Goal: Information Seeking & Learning: Learn about a topic

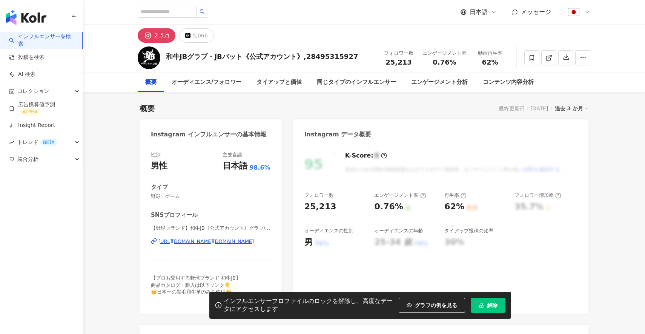
click at [491, 302] on span "解除" at bounding box center [492, 305] width 11 height 6
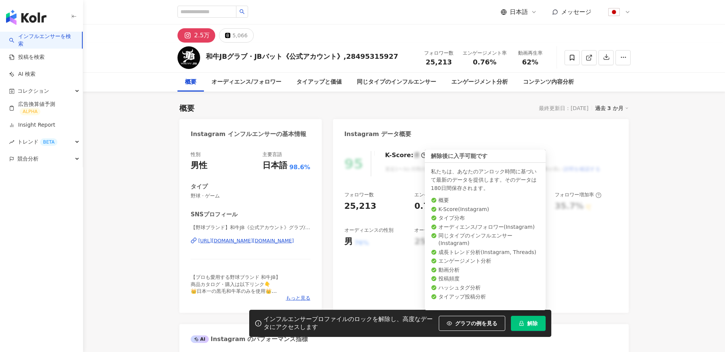
click at [528, 318] on button "解除" at bounding box center [528, 323] width 35 height 15
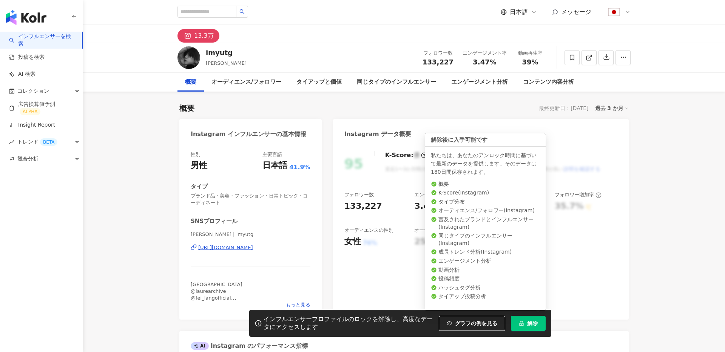
click at [529, 324] on span "解除" at bounding box center [532, 324] width 11 height 6
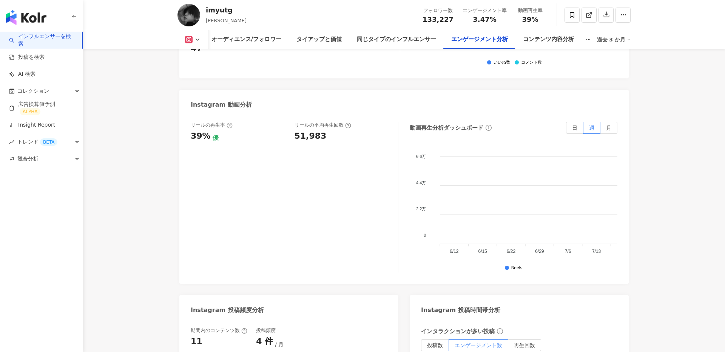
scroll to position [1544, 0]
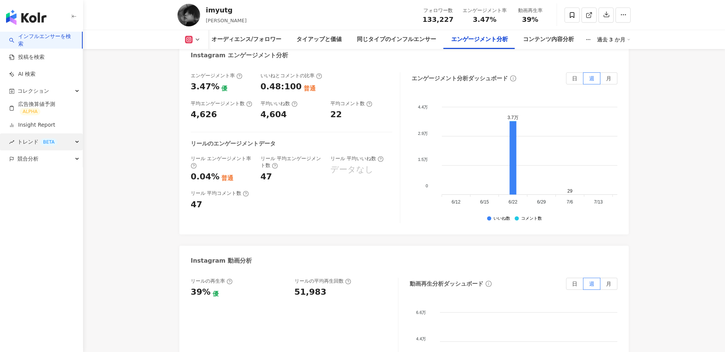
click at [56, 150] on span "トレンド BETA" at bounding box center [37, 142] width 40 height 17
click at [60, 138] on div "トレンド BETA" at bounding box center [41, 142] width 83 height 17
click at [62, 158] on div "競合分析" at bounding box center [41, 159] width 83 height 17
click at [45, 177] on link "アカウント分析" at bounding box center [36, 176] width 37 height 8
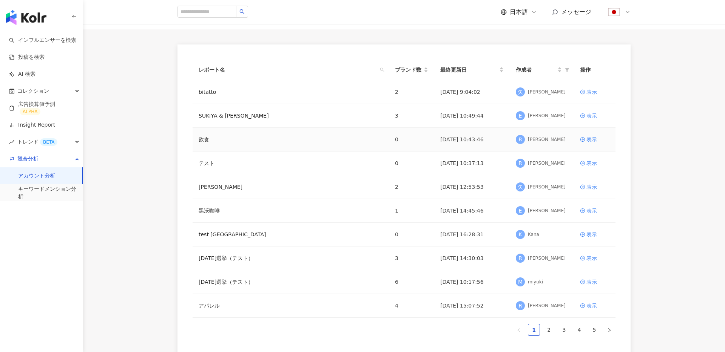
scroll to position [51, 0]
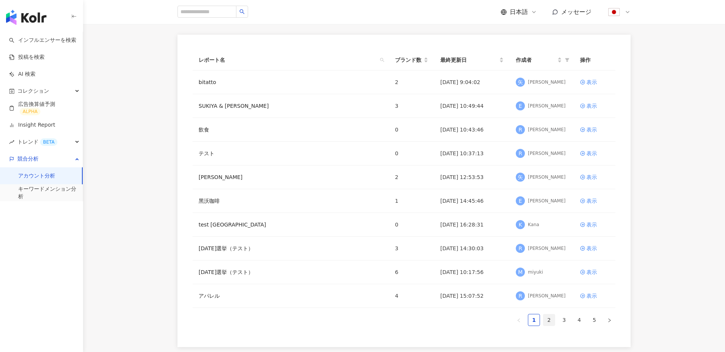
click at [548, 321] on link "2" at bounding box center [548, 320] width 11 height 11
